Goal: Task Accomplishment & Management: Use online tool/utility

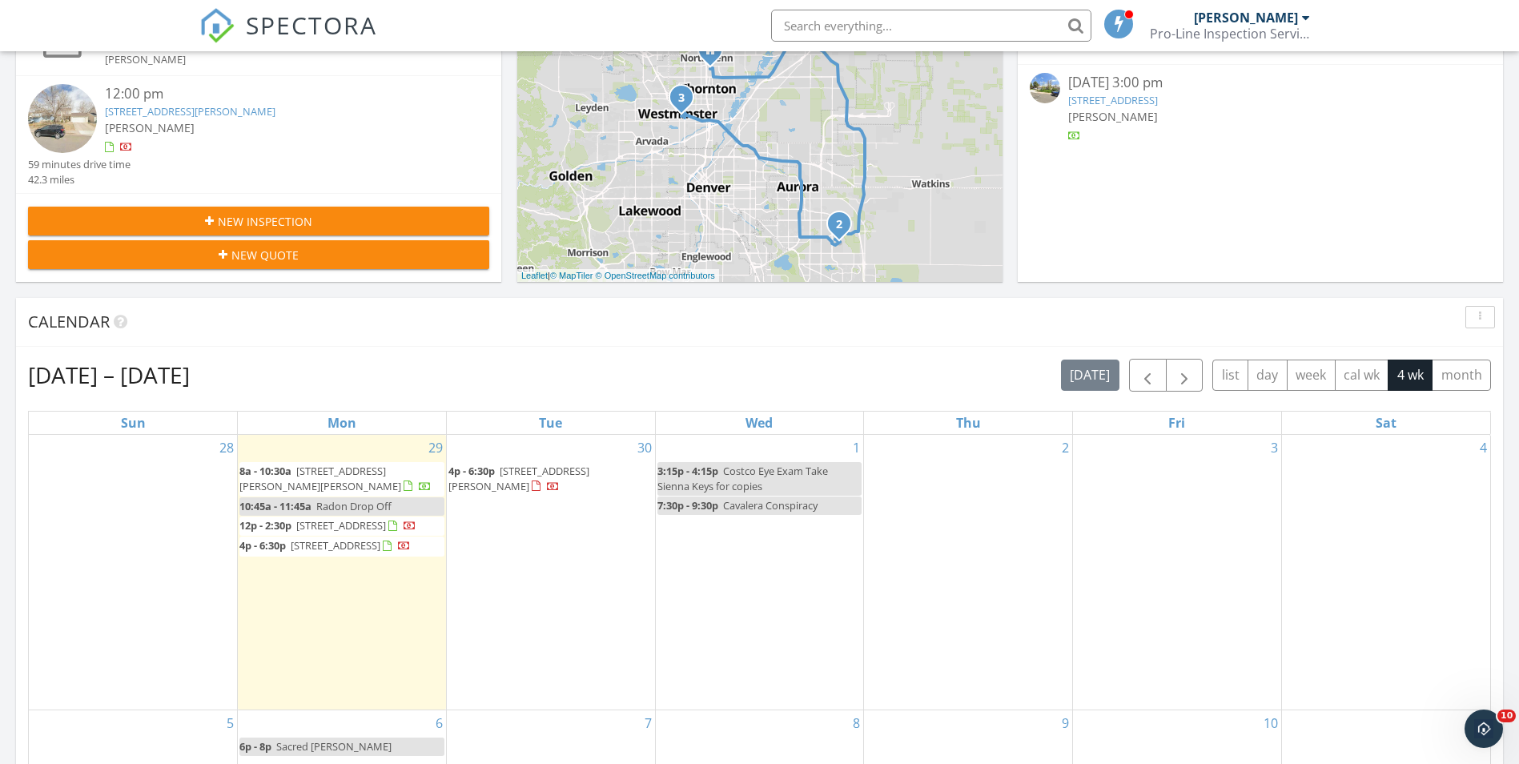
scroll to position [480, 0]
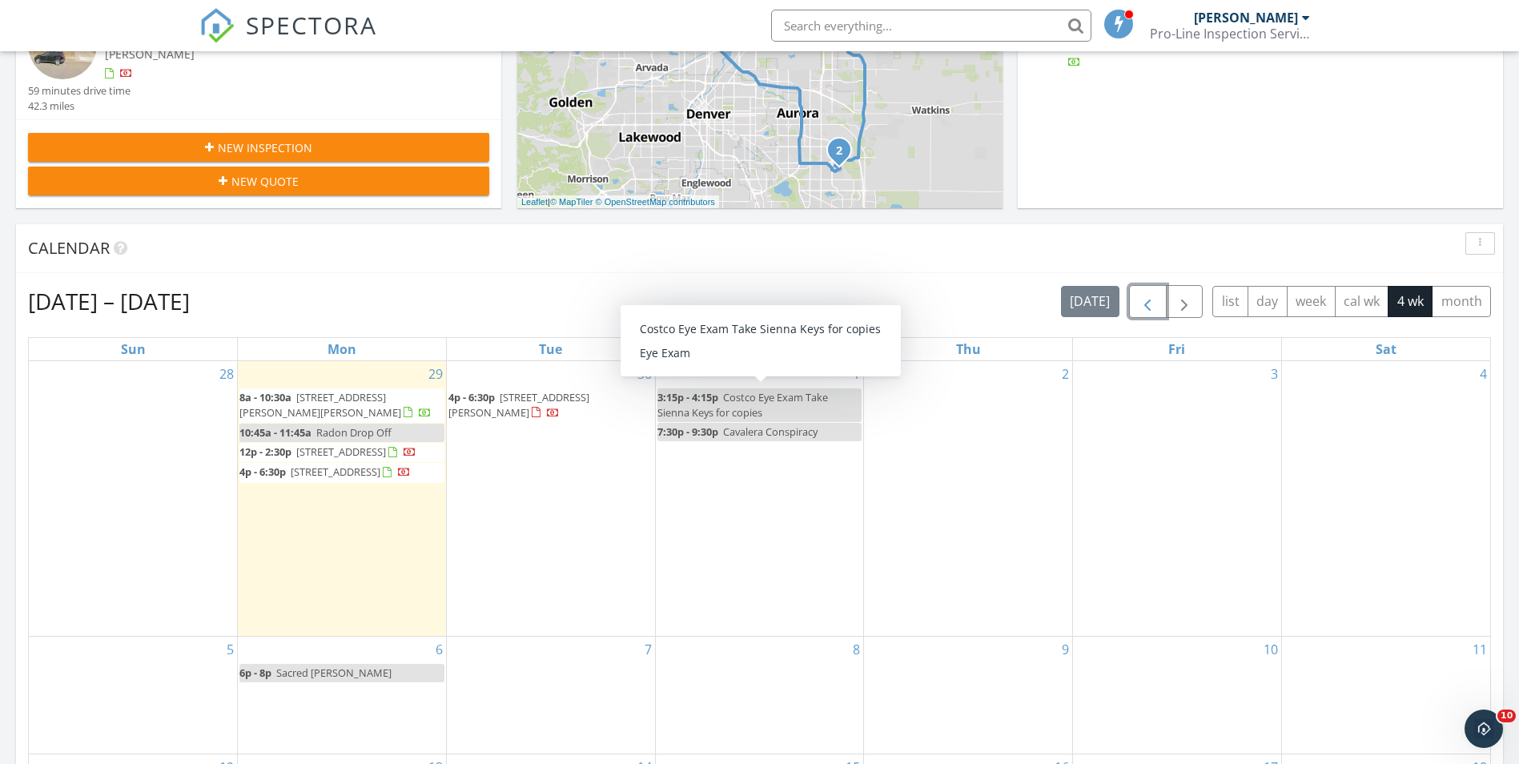
click at [1146, 305] on span "button" at bounding box center [1147, 301] width 19 height 19
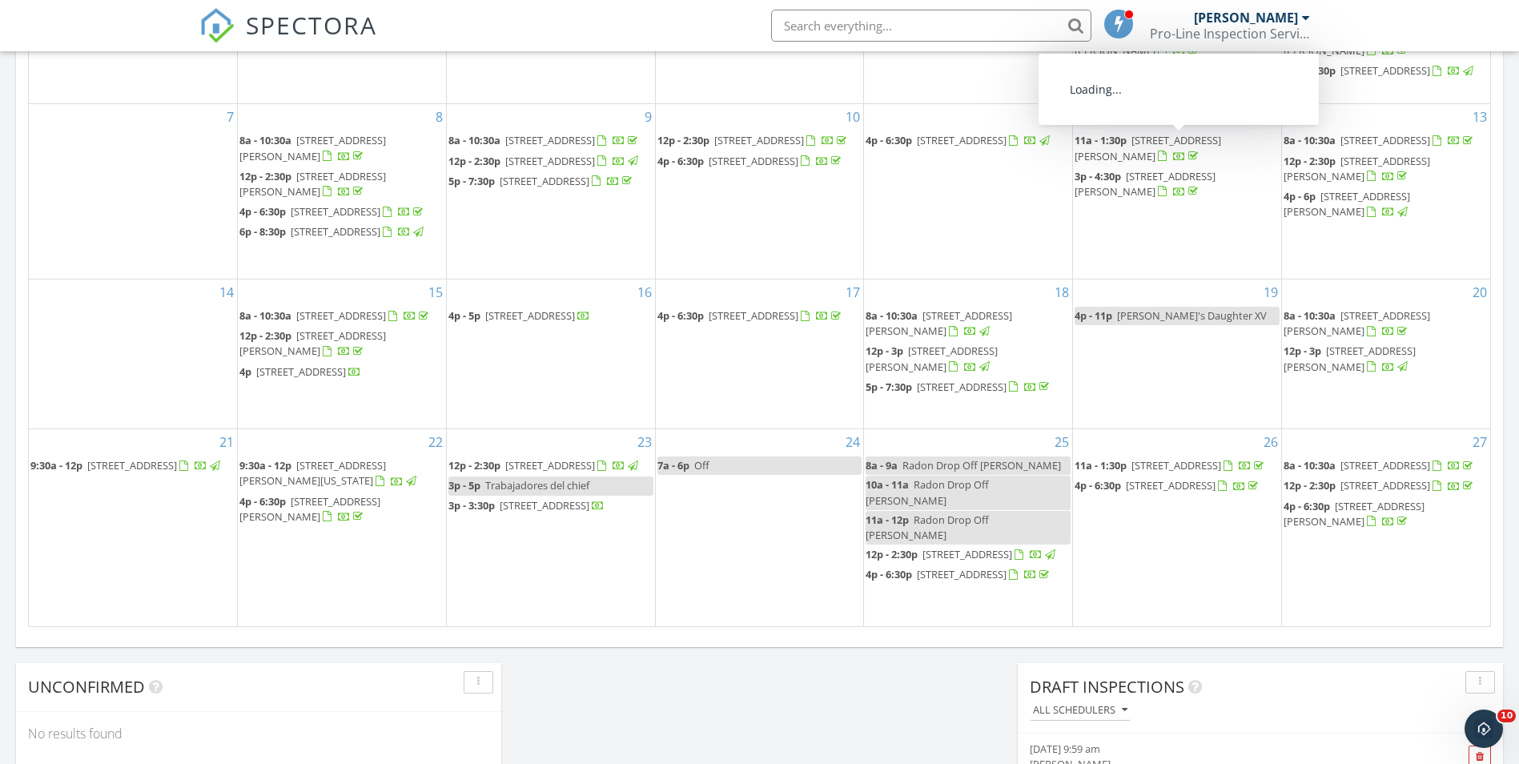
scroll to position [881, 0]
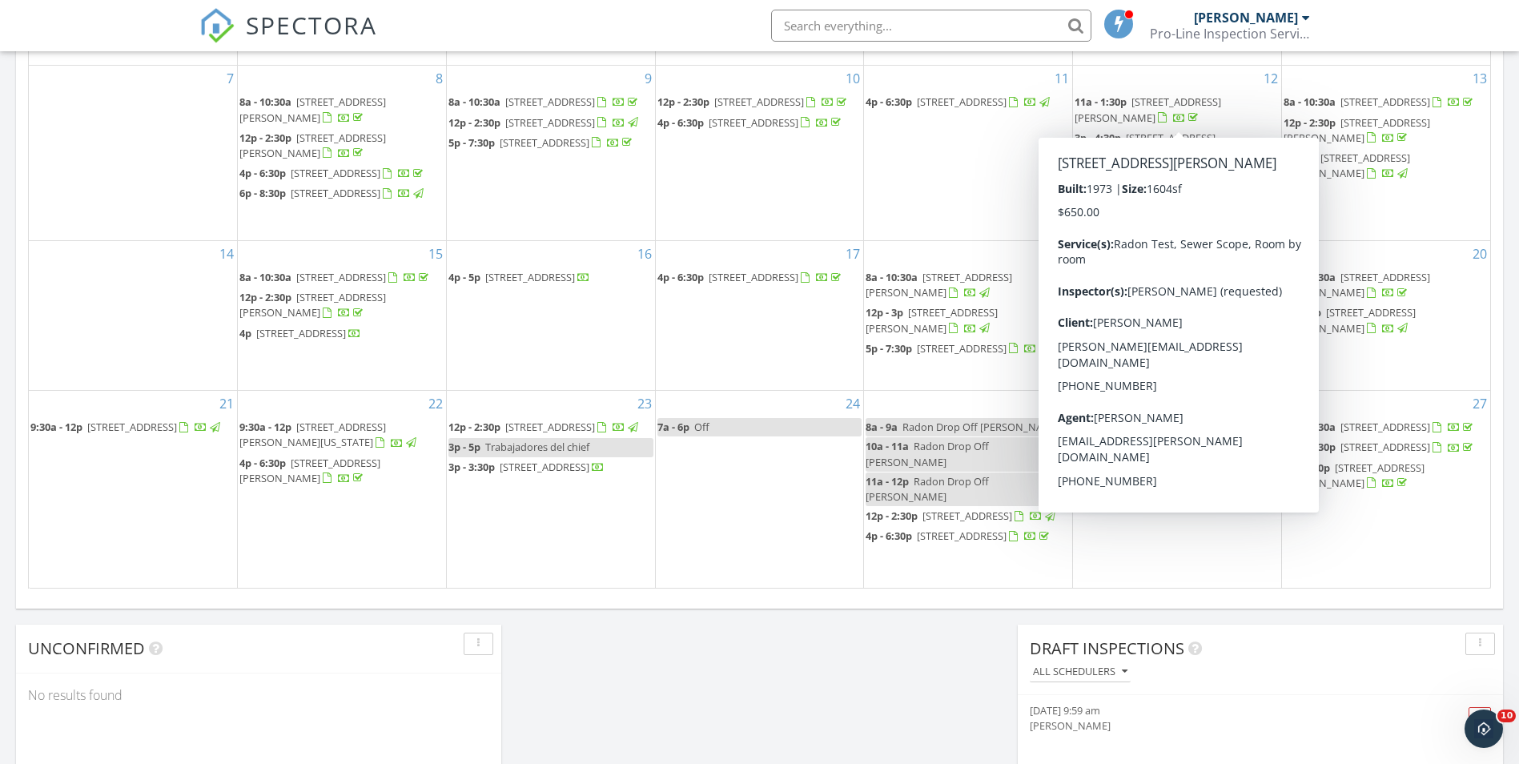
click at [816, 658] on div "Today Martin E Martinez 8:00 am 7577 Richard Ave, Fort Lupton, CO 80621 Martin …" at bounding box center [759, 56] width 1519 height 1457
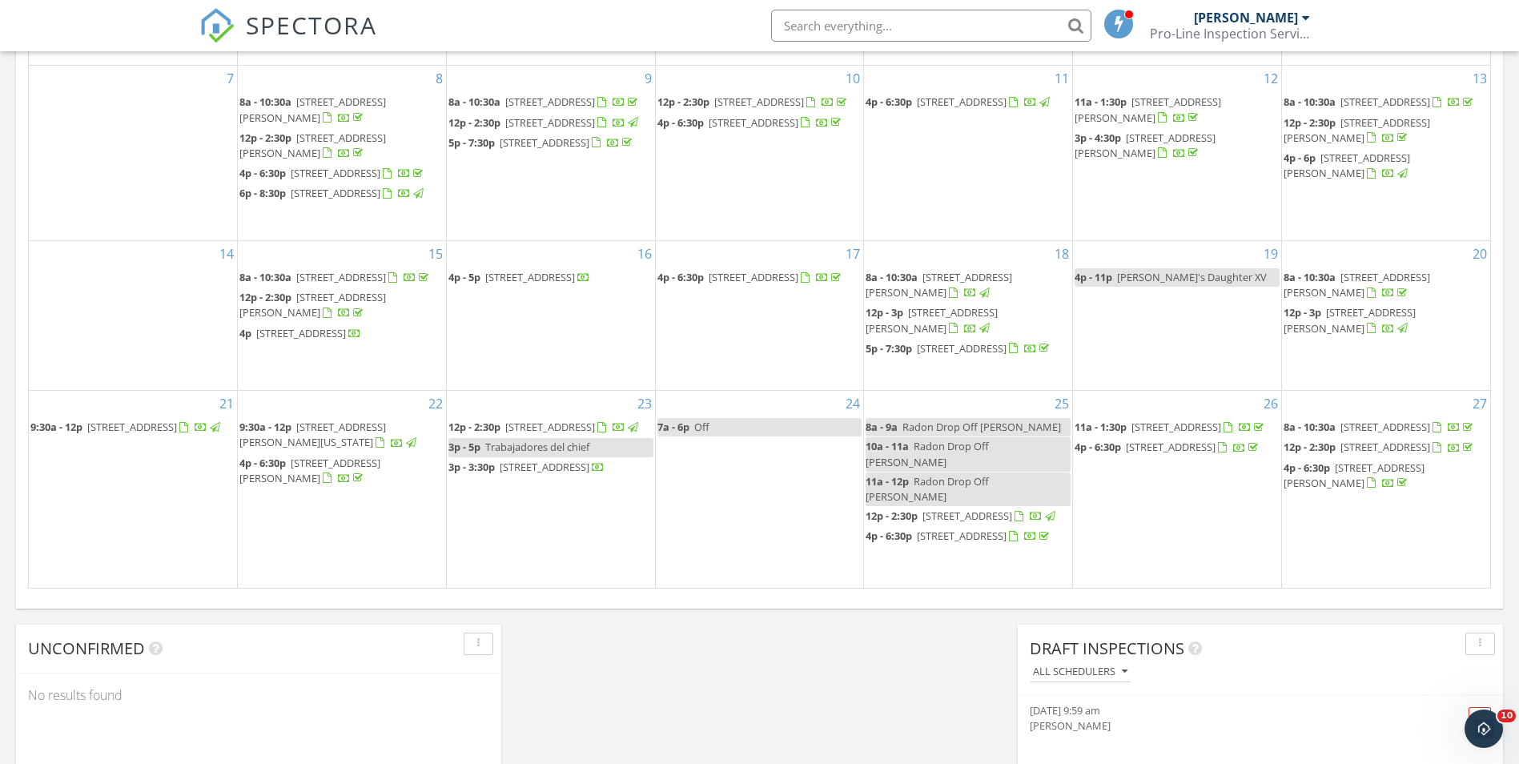
click at [1178, 454] on span "7610 Tejon St, Denver 80221" at bounding box center [1171, 446] width 90 height 14
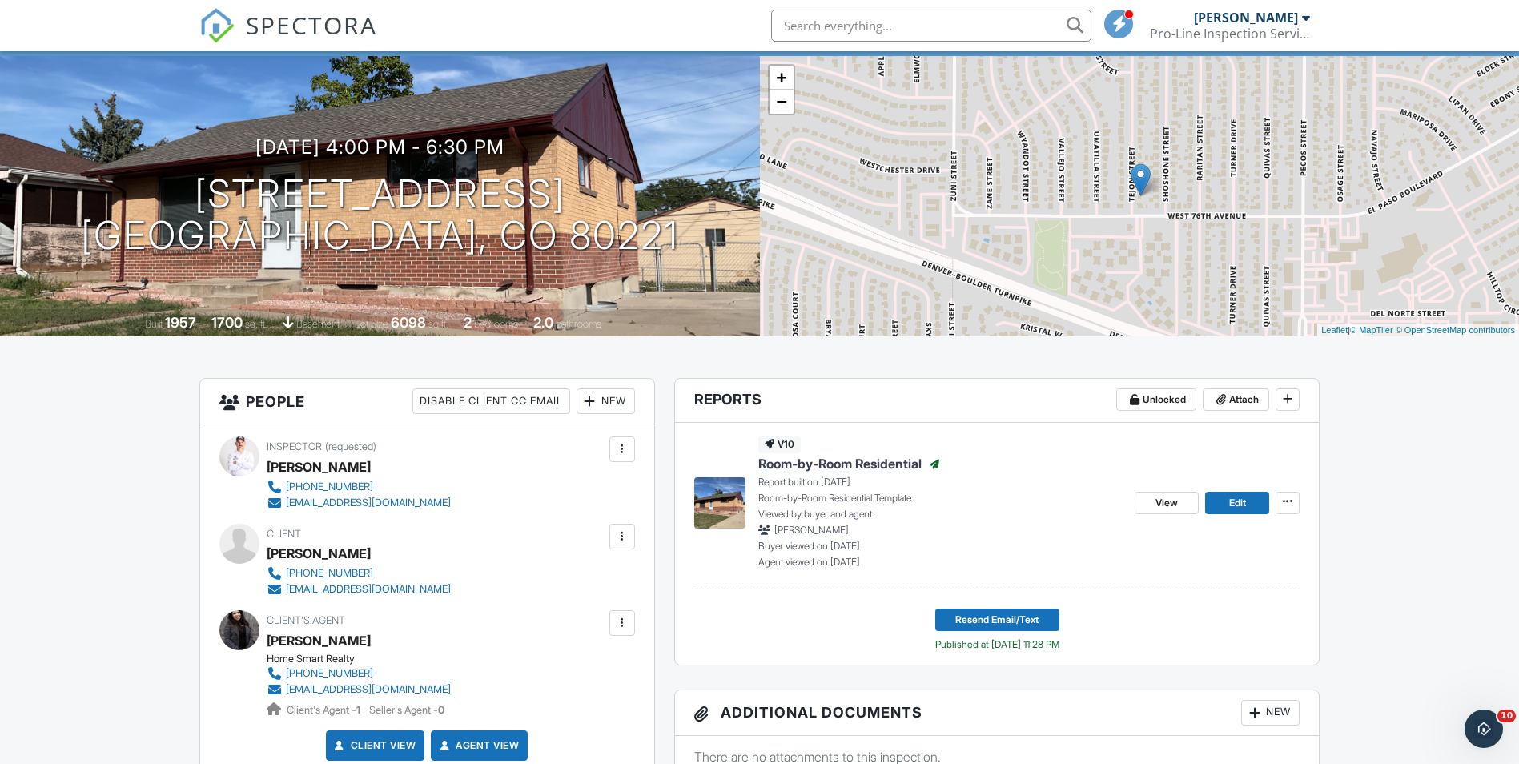
scroll to position [320, 0]
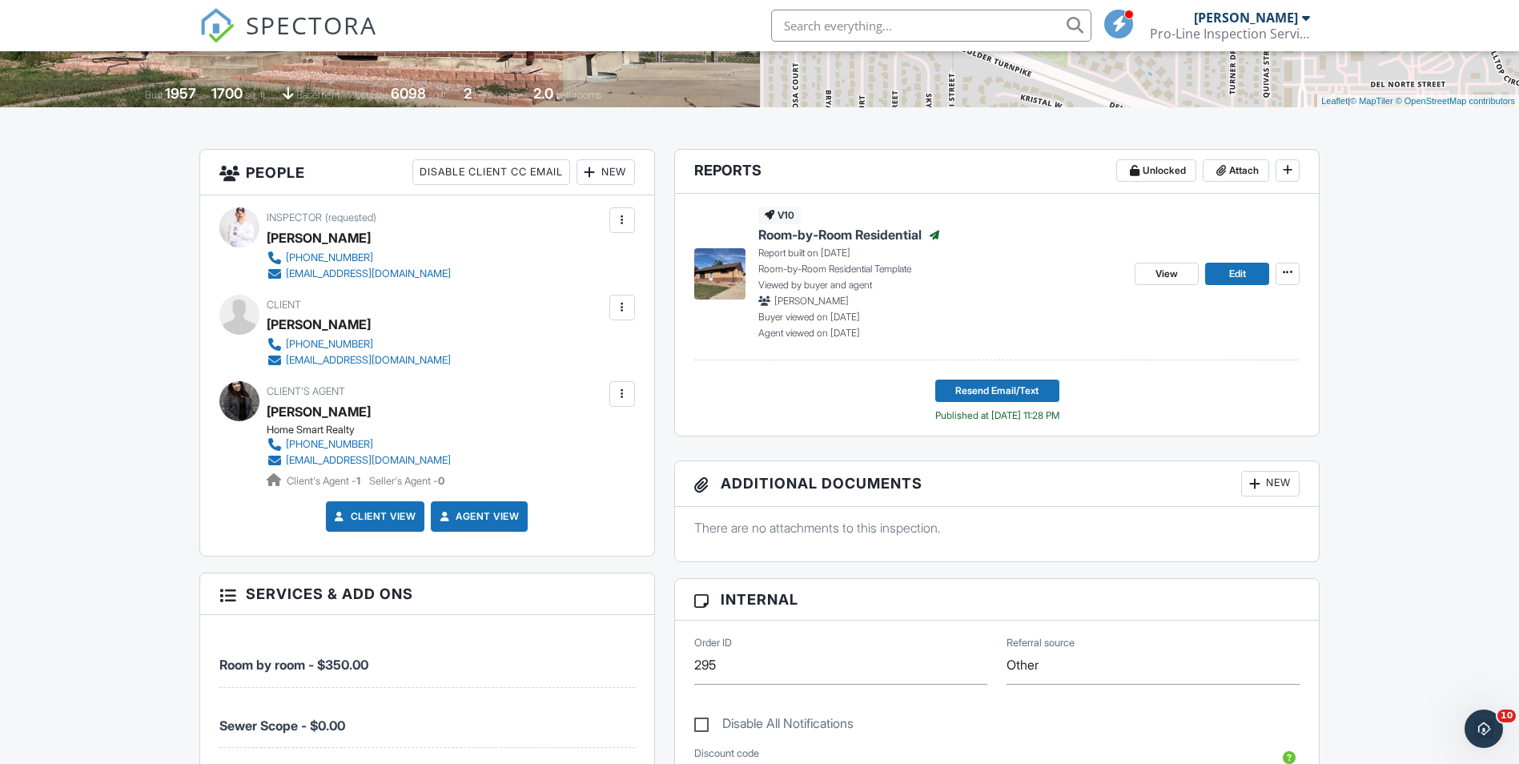
click at [840, 235] on span "Room-by-Room Residential" at bounding box center [839, 235] width 163 height 18
